Goal: Navigation & Orientation: Find specific page/section

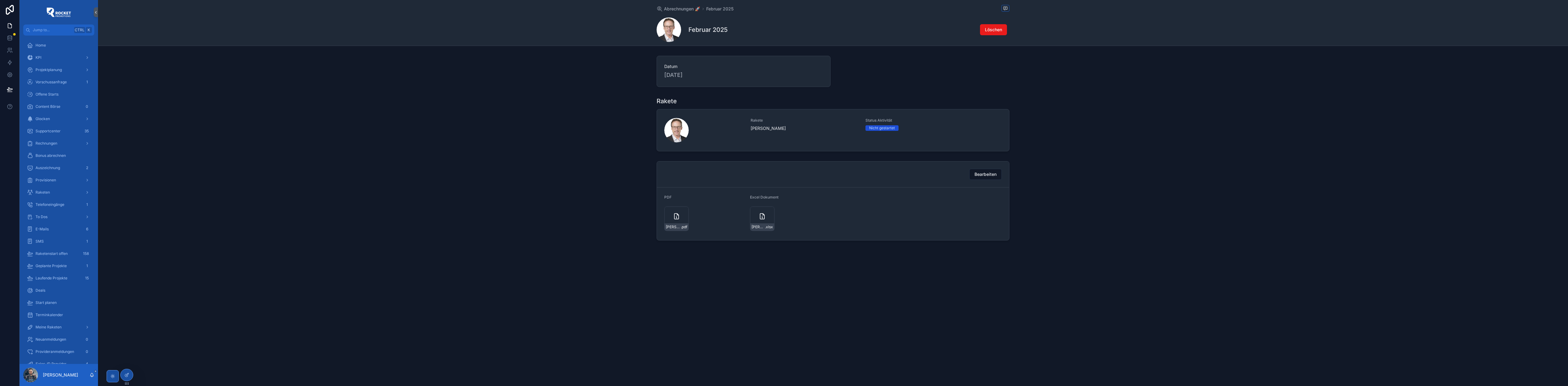
scroll to position [191, 0]
click at [74, 223] on div "Hotelbuchungen" at bounding box center [58, 222] width 64 height 10
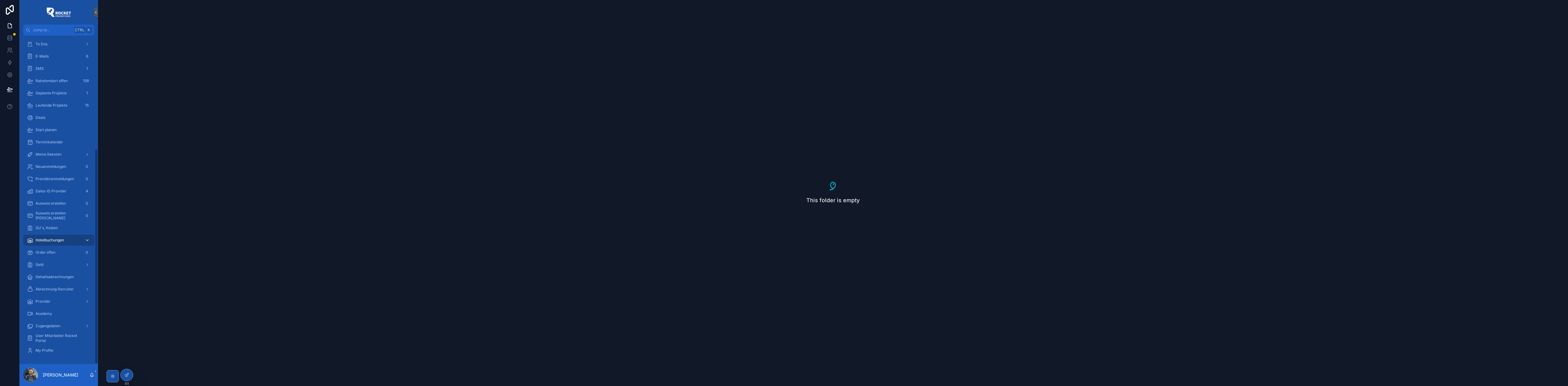
scroll to position [173, 0]
click at [70, 239] on div "Hotelbuchungen" at bounding box center [58, 240] width 64 height 10
click at [88, 242] on icon "scrollable content" at bounding box center [87, 240] width 4 height 4
click at [55, 237] on div "Hotelbuchungen" at bounding box center [58, 240] width 64 height 10
click at [55, 227] on span "GU´s, Kosten" at bounding box center [46, 228] width 23 height 5
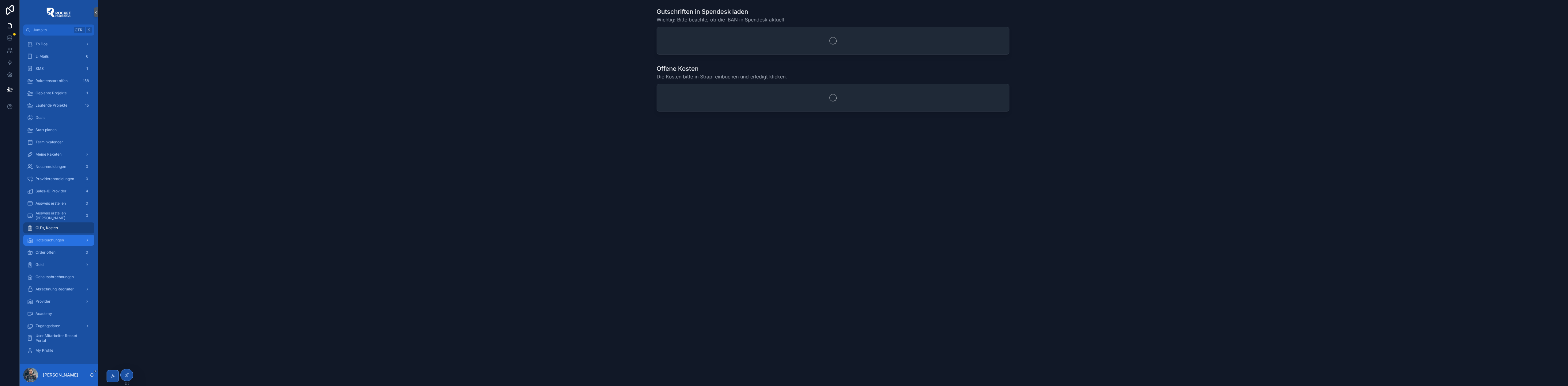
click at [54, 238] on span "Hotelbuchungen" at bounding box center [49, 240] width 29 height 5
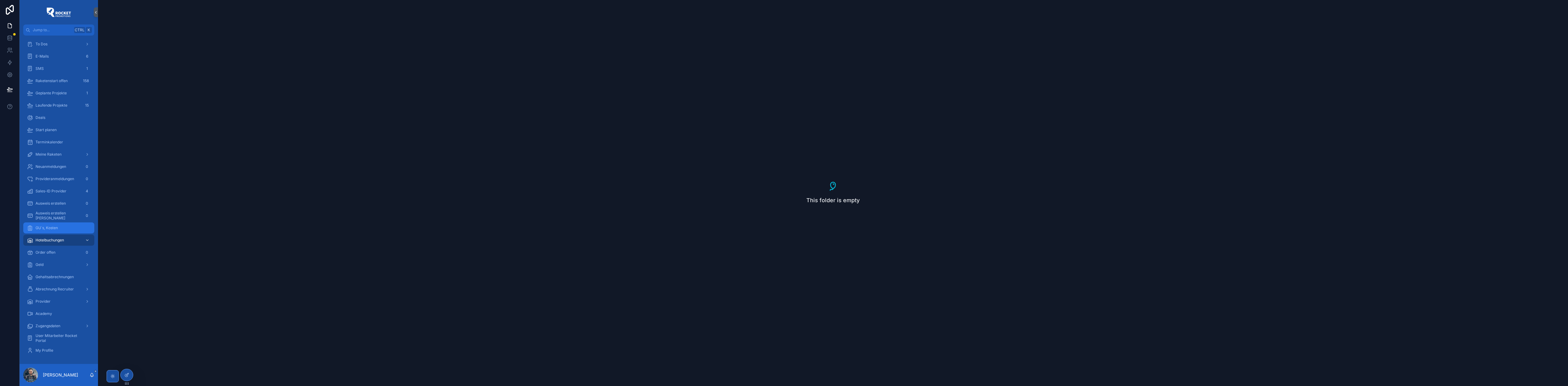
click at [59, 228] on div "GU´s, Kosten" at bounding box center [58, 228] width 64 height 10
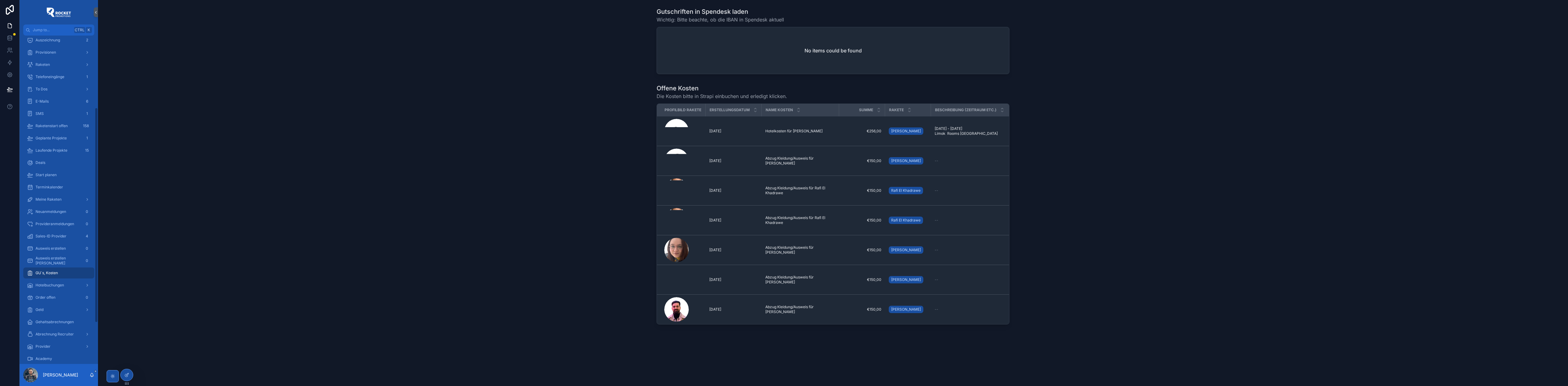
scroll to position [36, 0]
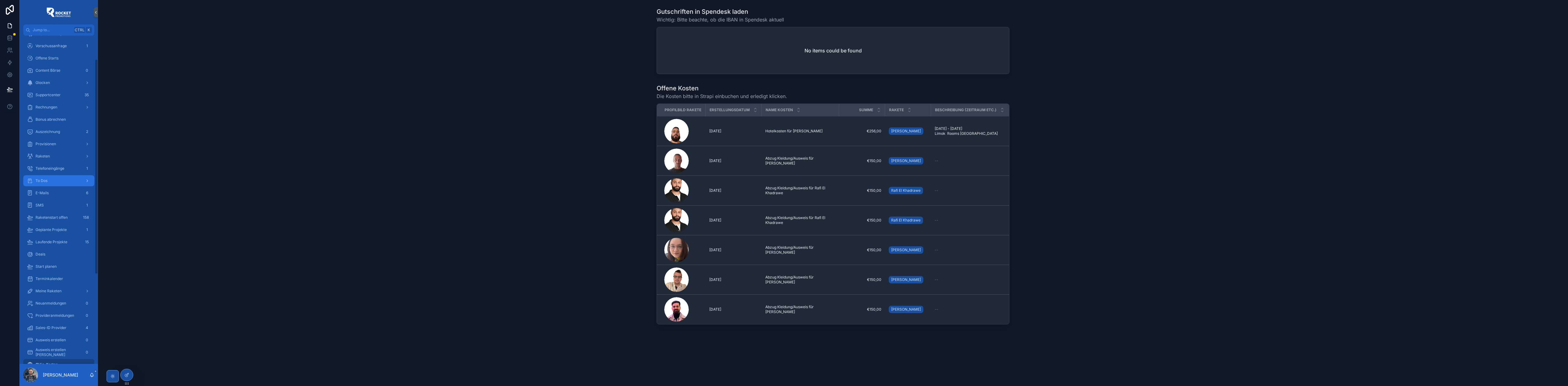
click at [45, 178] on span "To Dos" at bounding box center [41, 181] width 12 height 5
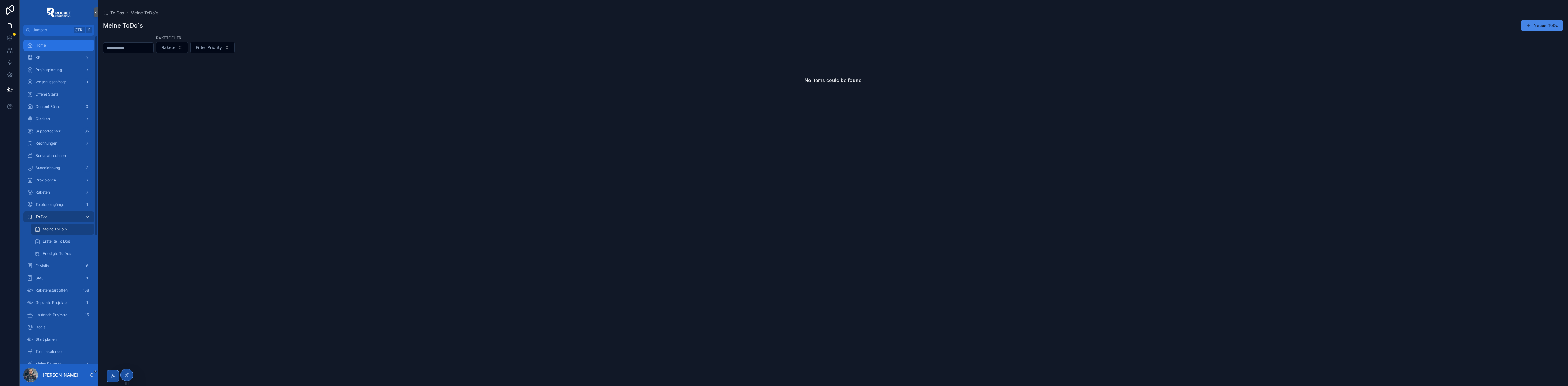
click at [61, 40] on div "Home" at bounding box center [58, 45] width 64 height 10
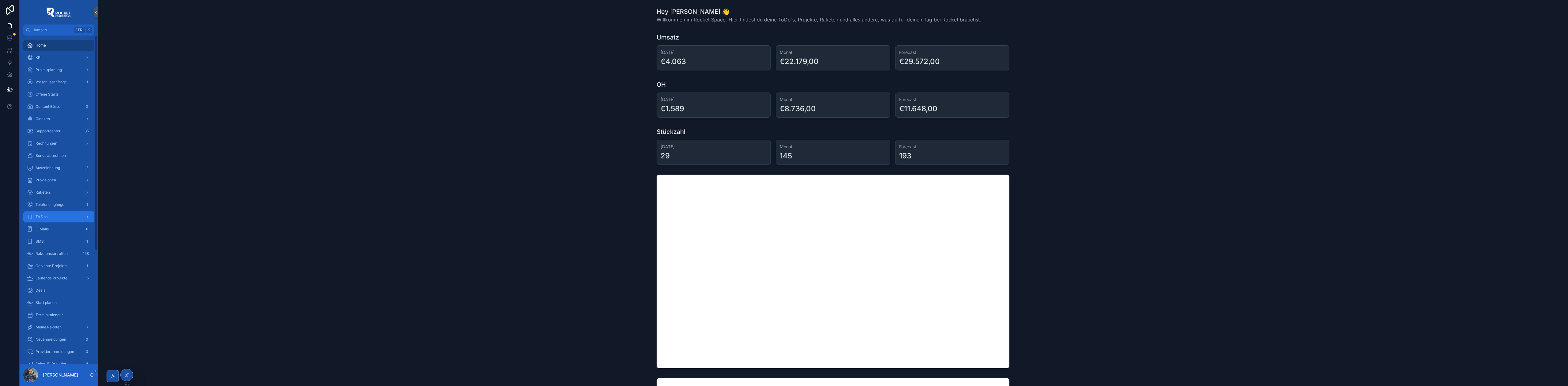
click at [61, 215] on div "To Dos" at bounding box center [58, 217] width 64 height 10
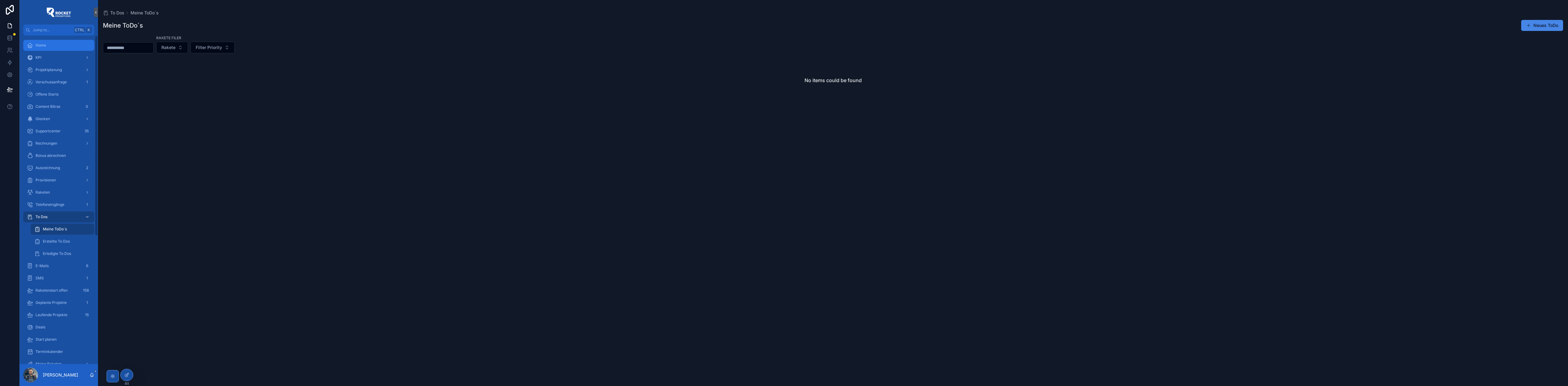
click at [52, 47] on div "Home" at bounding box center [58, 45] width 64 height 10
